Goal: Task Accomplishment & Management: Use online tool/utility

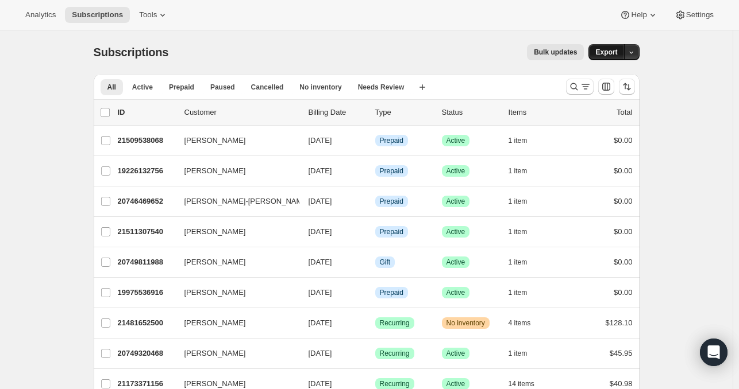
click at [609, 54] on span "Export" at bounding box center [606, 52] width 22 height 9
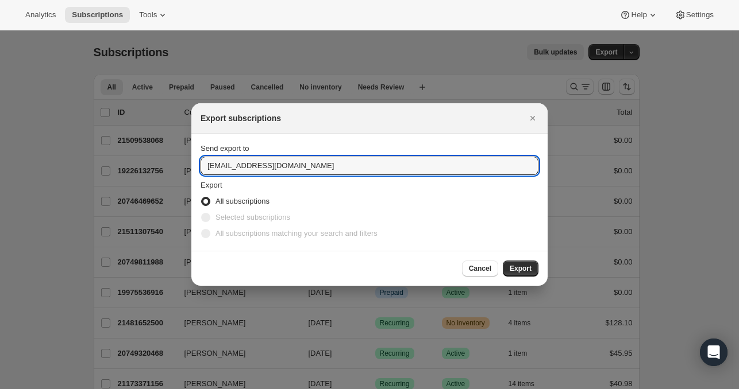
drag, startPoint x: 400, startPoint y: 165, endPoint x: 103, endPoint y: 195, distance: 298.5
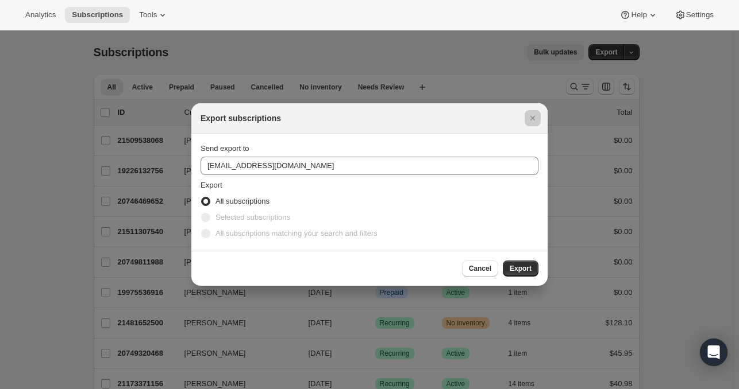
click at [103, 195] on div at bounding box center [369, 194] width 739 height 389
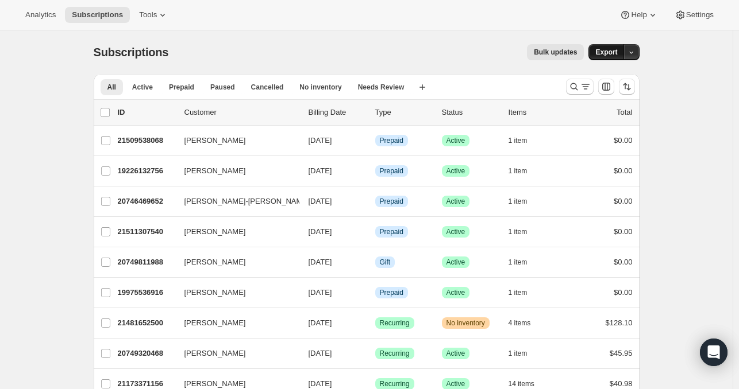
click at [604, 54] on span "Export" at bounding box center [606, 52] width 22 height 9
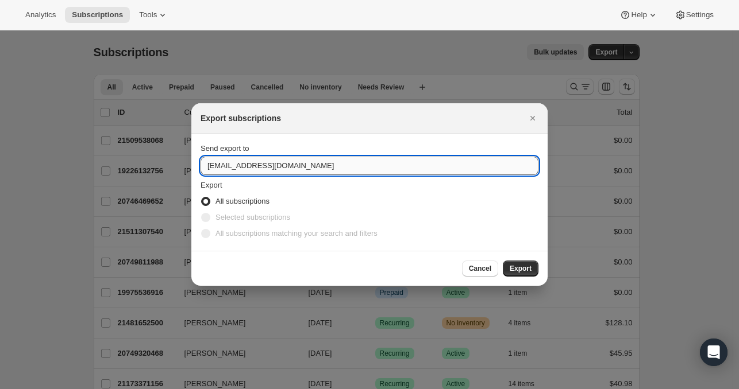
click at [297, 165] on input "[EMAIL_ADDRESS][DOMAIN_NAME]" at bounding box center [369, 166] width 338 height 18
type input "[EMAIL_ADDRESS][DOMAIN_NAME]"
click at [518, 268] on span "Export" at bounding box center [520, 268] width 22 height 9
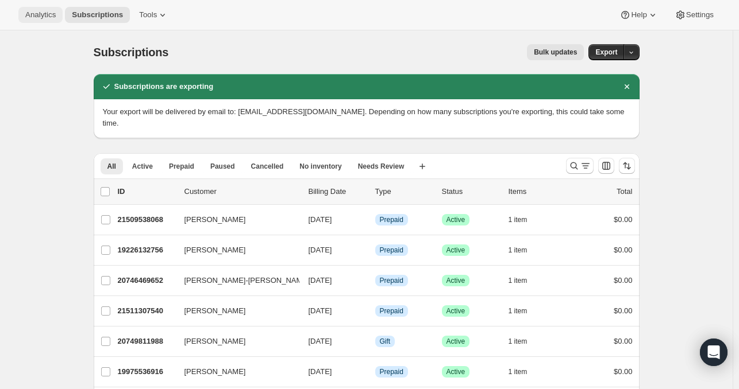
click at [41, 18] on span "Analytics" at bounding box center [40, 14] width 30 height 9
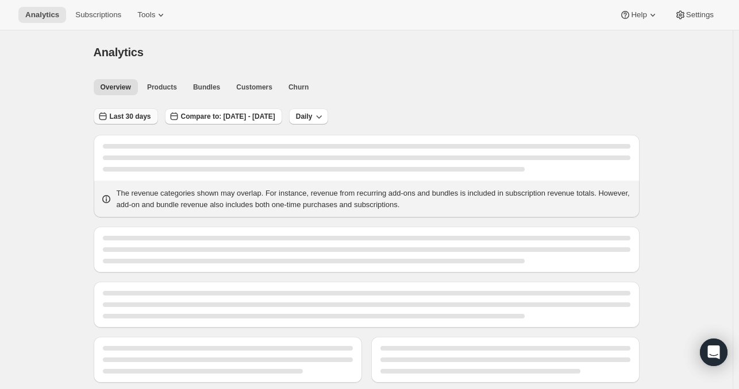
click at [126, 116] on span "Last 30 days" at bounding box center [130, 116] width 41 height 9
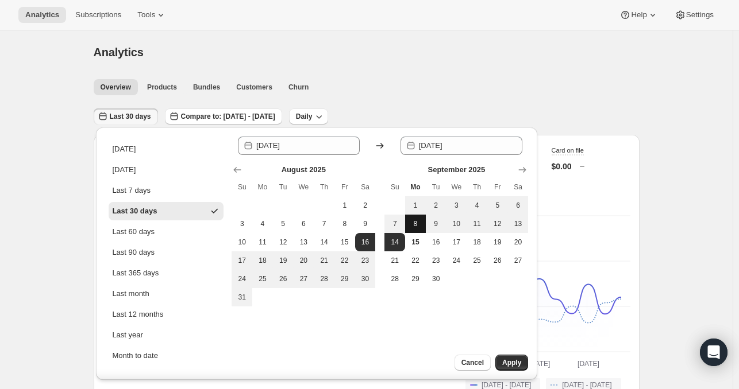
click at [417, 215] on button "8" at bounding box center [415, 224] width 21 height 18
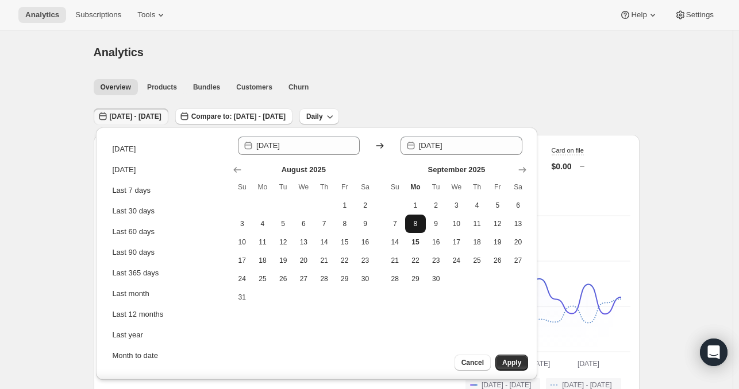
type input "[DATE]"
click at [400, 240] on button "14" at bounding box center [394, 242] width 21 height 18
type input "[DATE]"
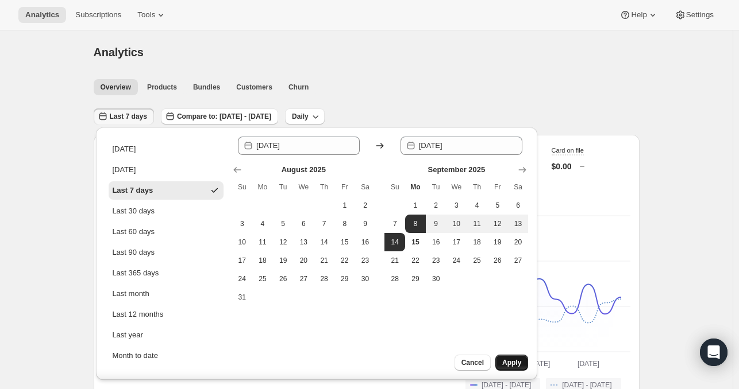
click at [516, 364] on span "Apply" at bounding box center [511, 362] width 19 height 9
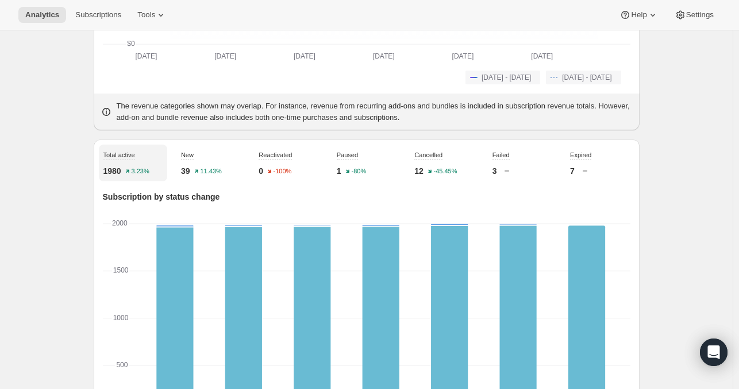
scroll to position [338, 0]
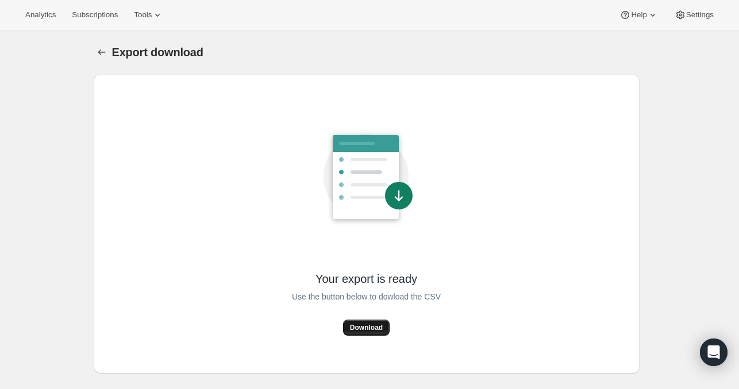
click at [381, 330] on span "Download" at bounding box center [366, 327] width 33 height 9
